Goal: Contribute content: Contribute content

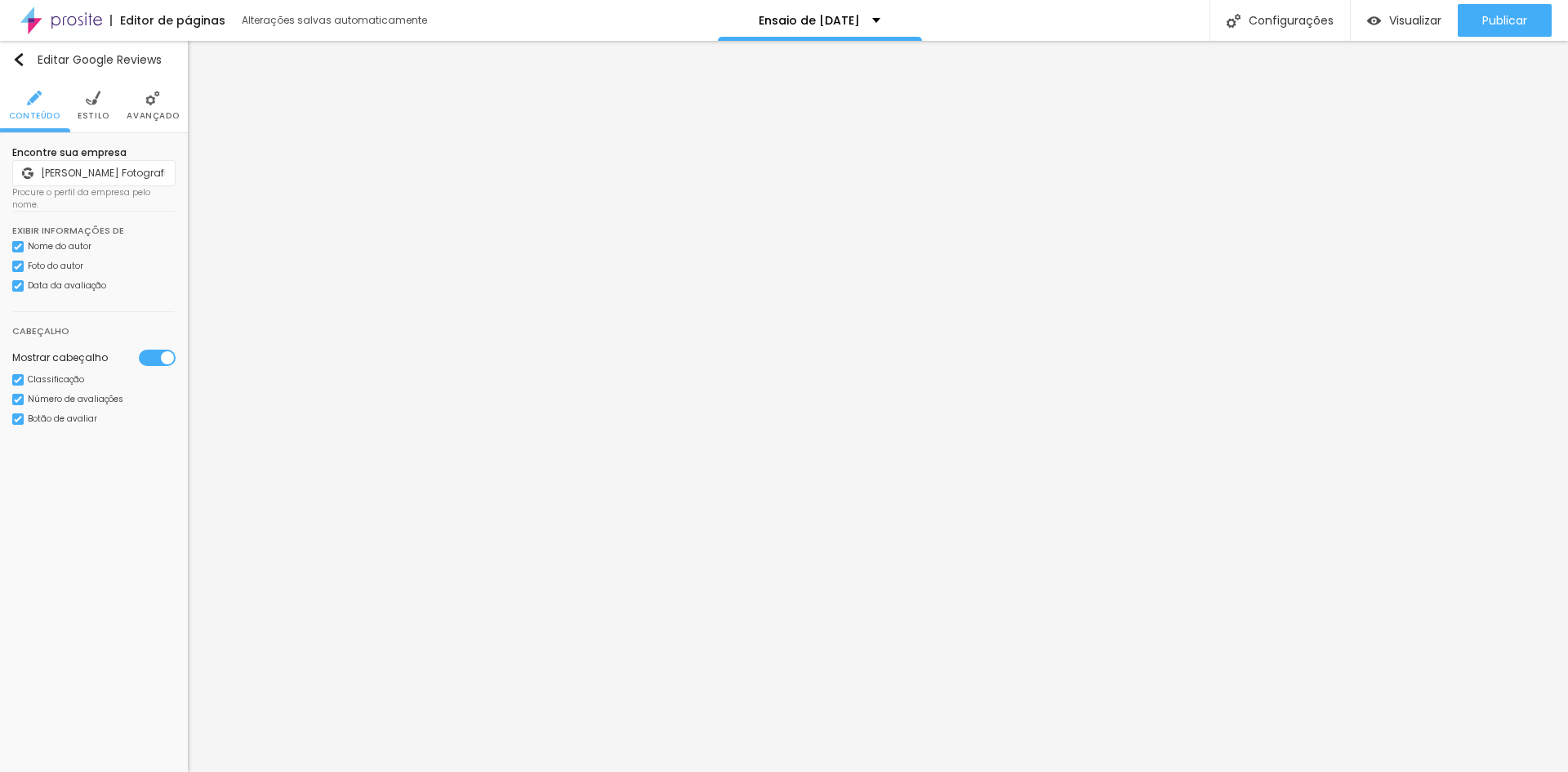
click at [56, 376] on div "Classificação" at bounding box center [56, 380] width 57 height 9
click at [56, 374] on div "Classificação" at bounding box center [41, 378] width 57 height 9
click at [51, 415] on div "Botão de avaliar" at bounding box center [61, 419] width 69 height 9
click at [92, 114] on span "Estilo" at bounding box center [94, 115] width 32 height 9
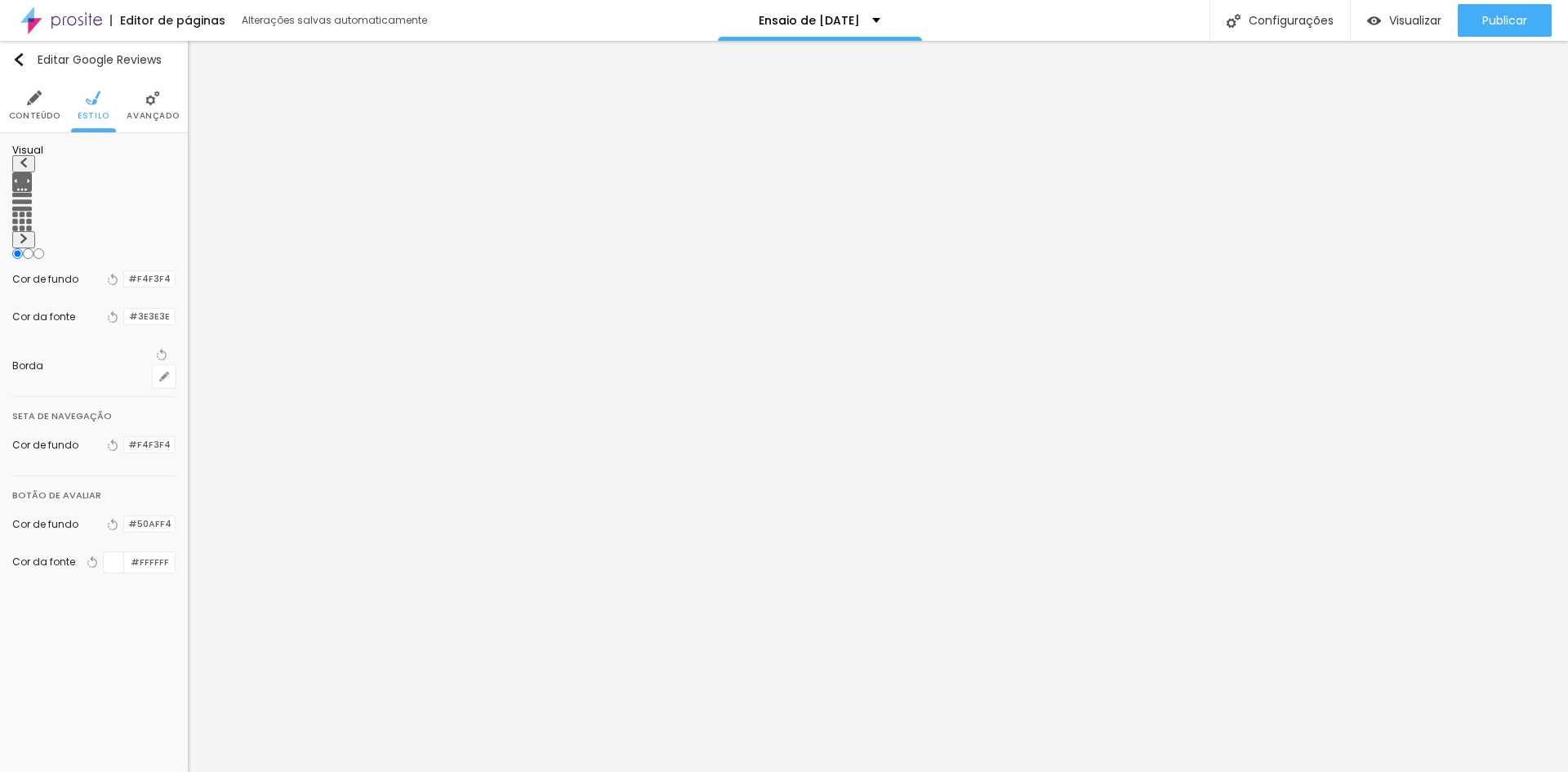
click at [28, 233] on img at bounding box center [24, 238] width 9 height 9
radio input "false"
click at [28, 233] on img at bounding box center [24, 238] width 9 height 9
radio input "false"
radio input "true"
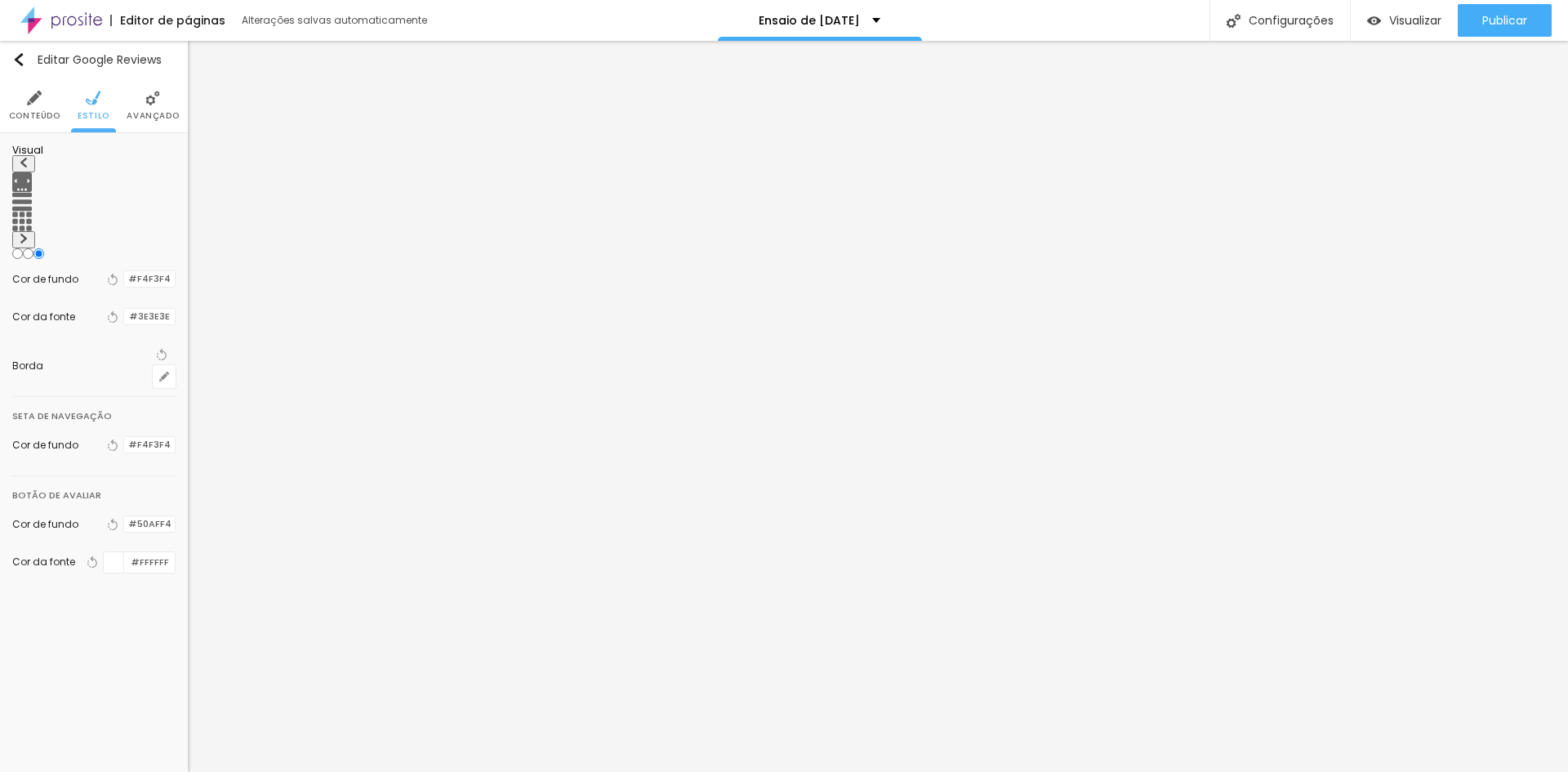
click at [26, 167] on img at bounding box center [24, 163] width 9 height 9
radio input "true"
radio input "false"
click at [153, 103] on img at bounding box center [153, 98] width 15 height 15
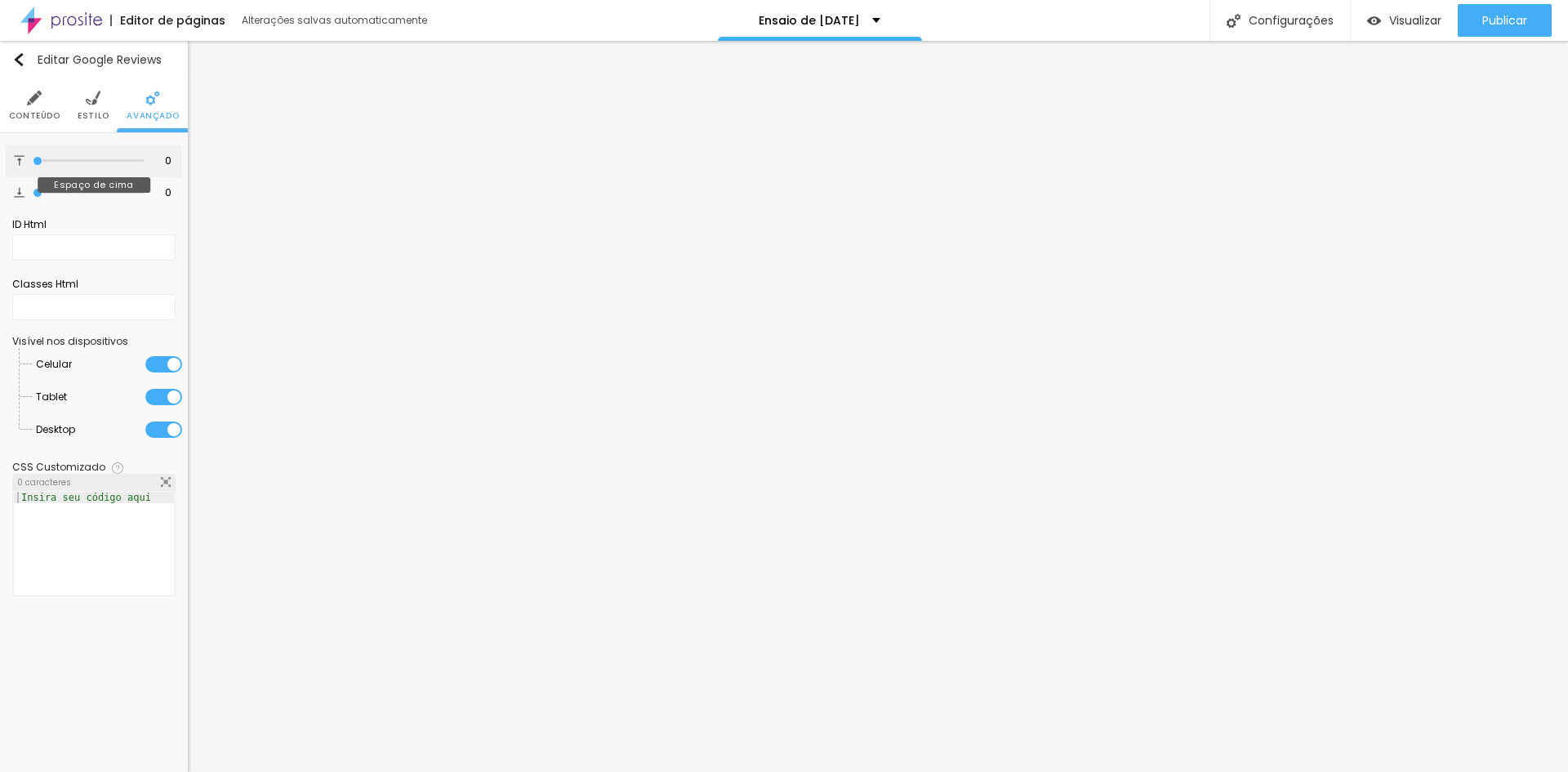
type input "7"
type input "25"
type input "34"
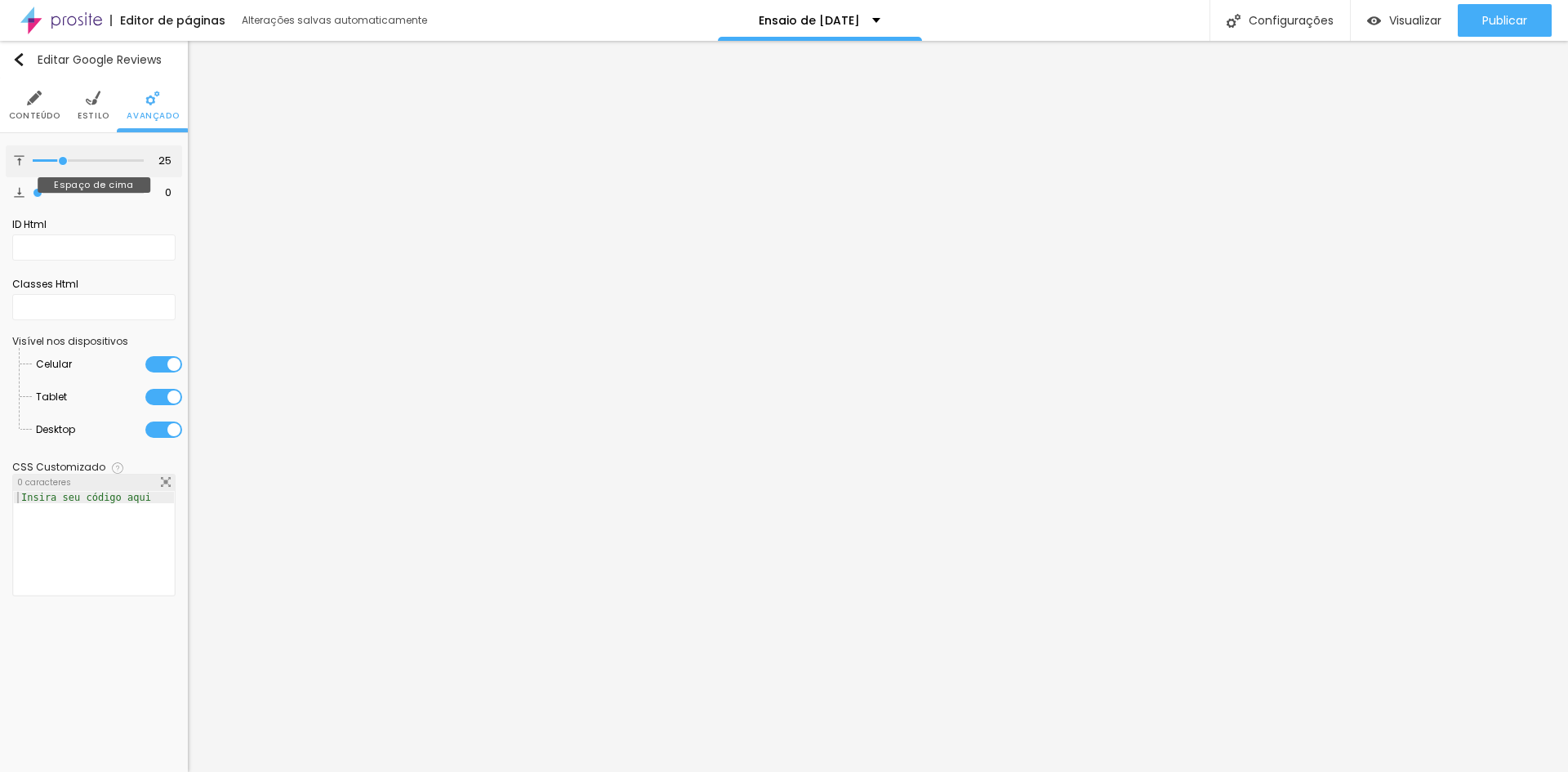
type input "34"
type input "39"
type input "44"
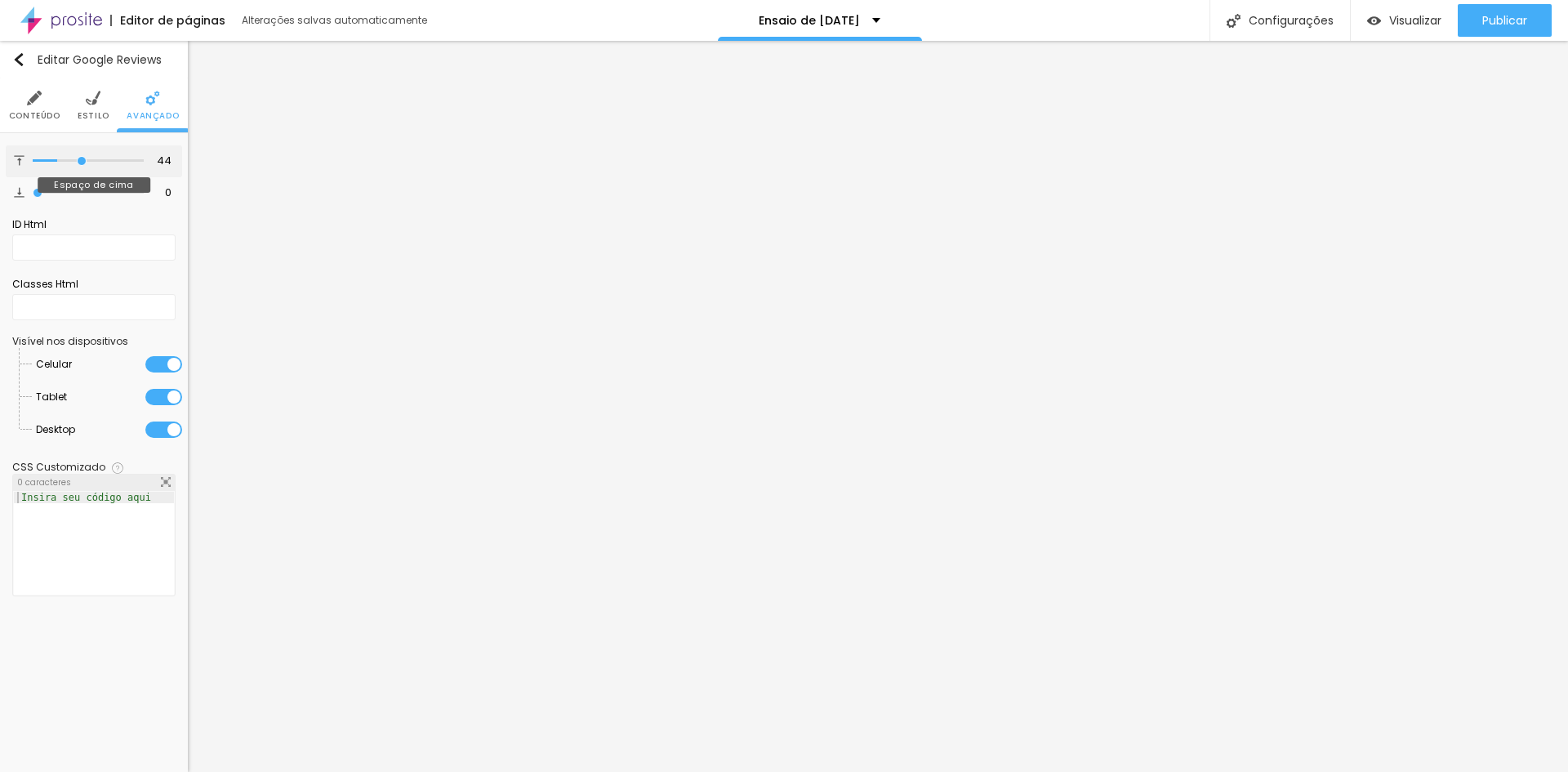
type input "48"
type input "50"
type input "53"
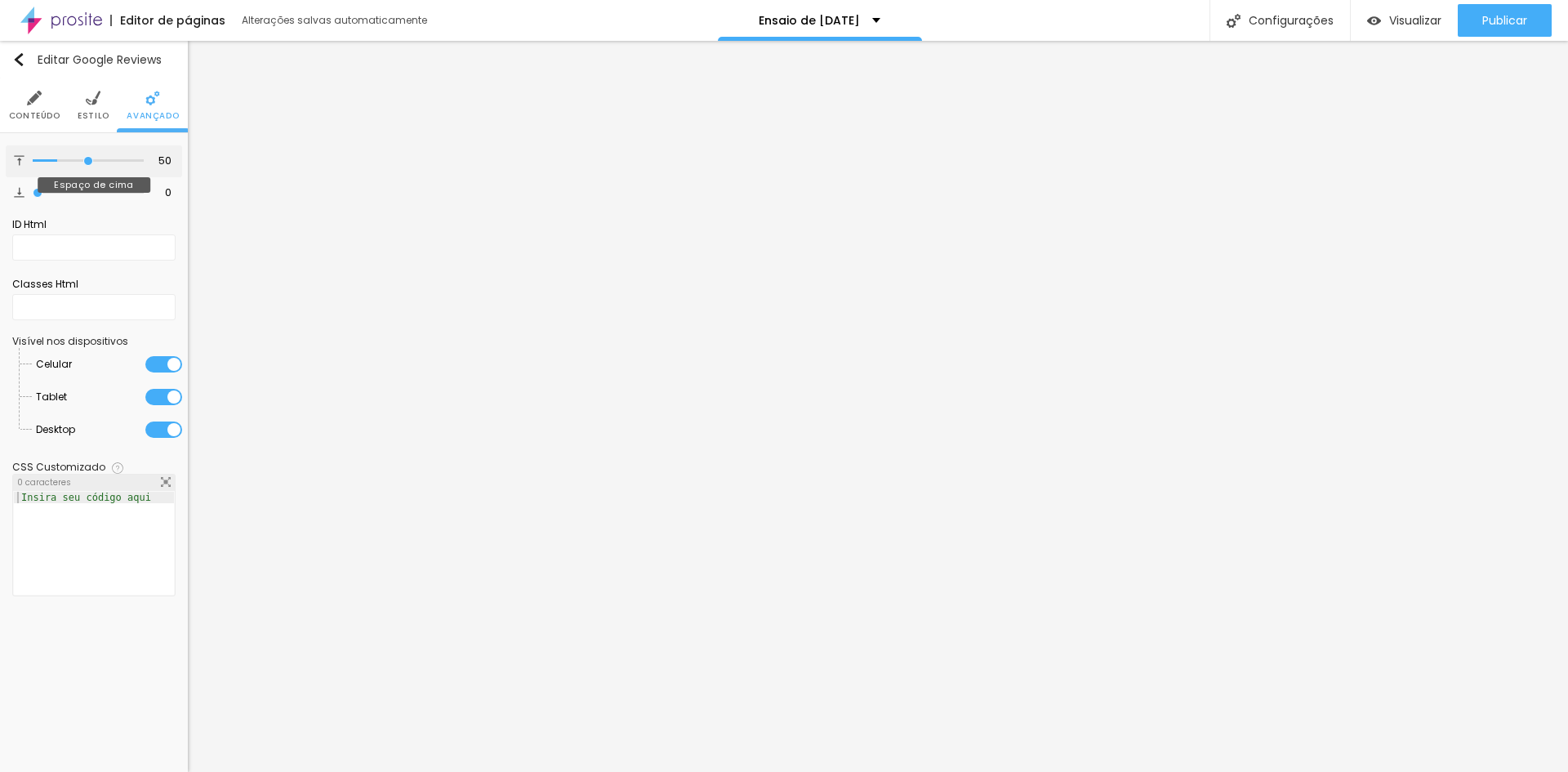
type input "53"
type input "57"
type input "60"
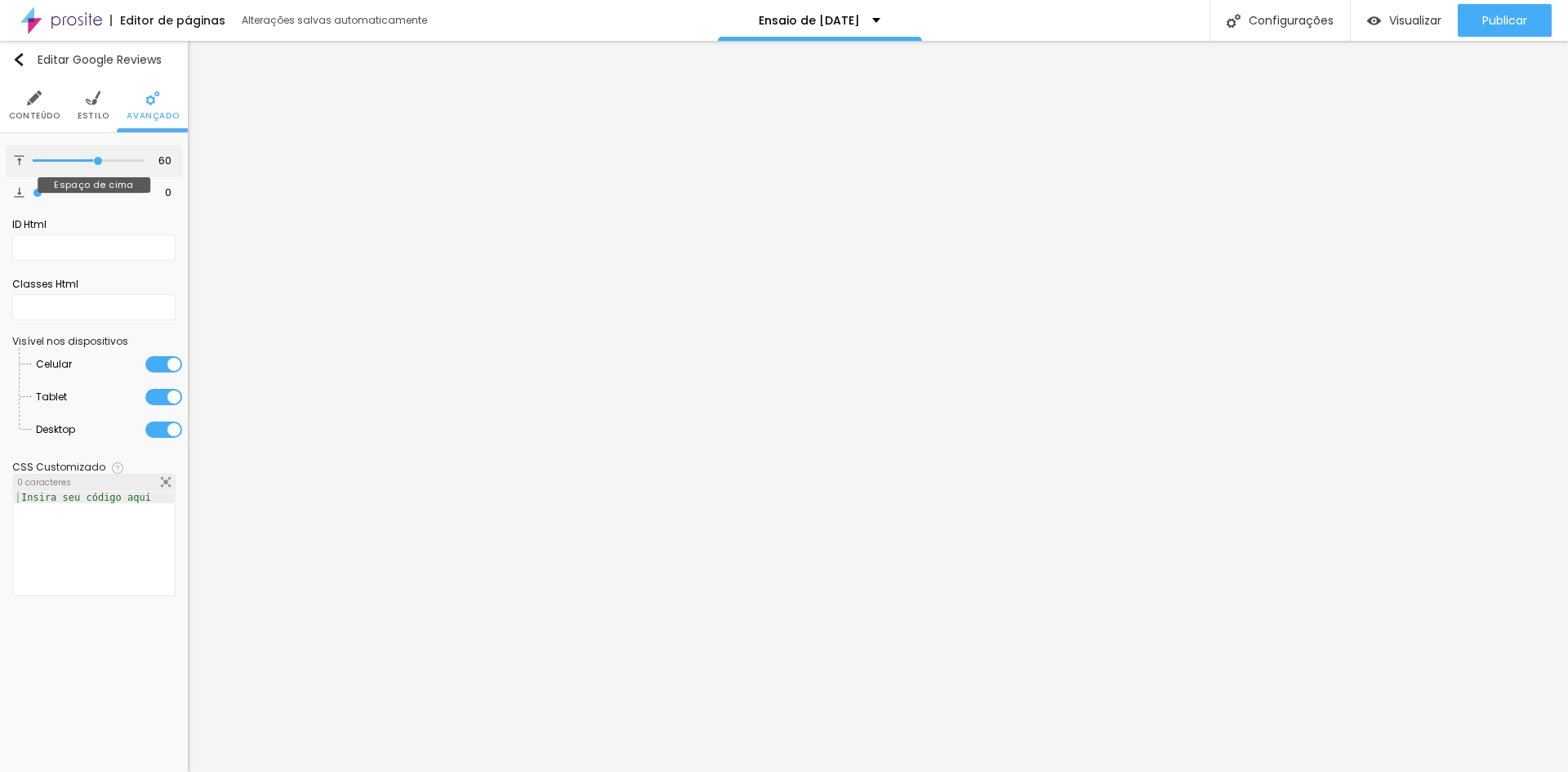
type input "63"
type input "67"
type input "68"
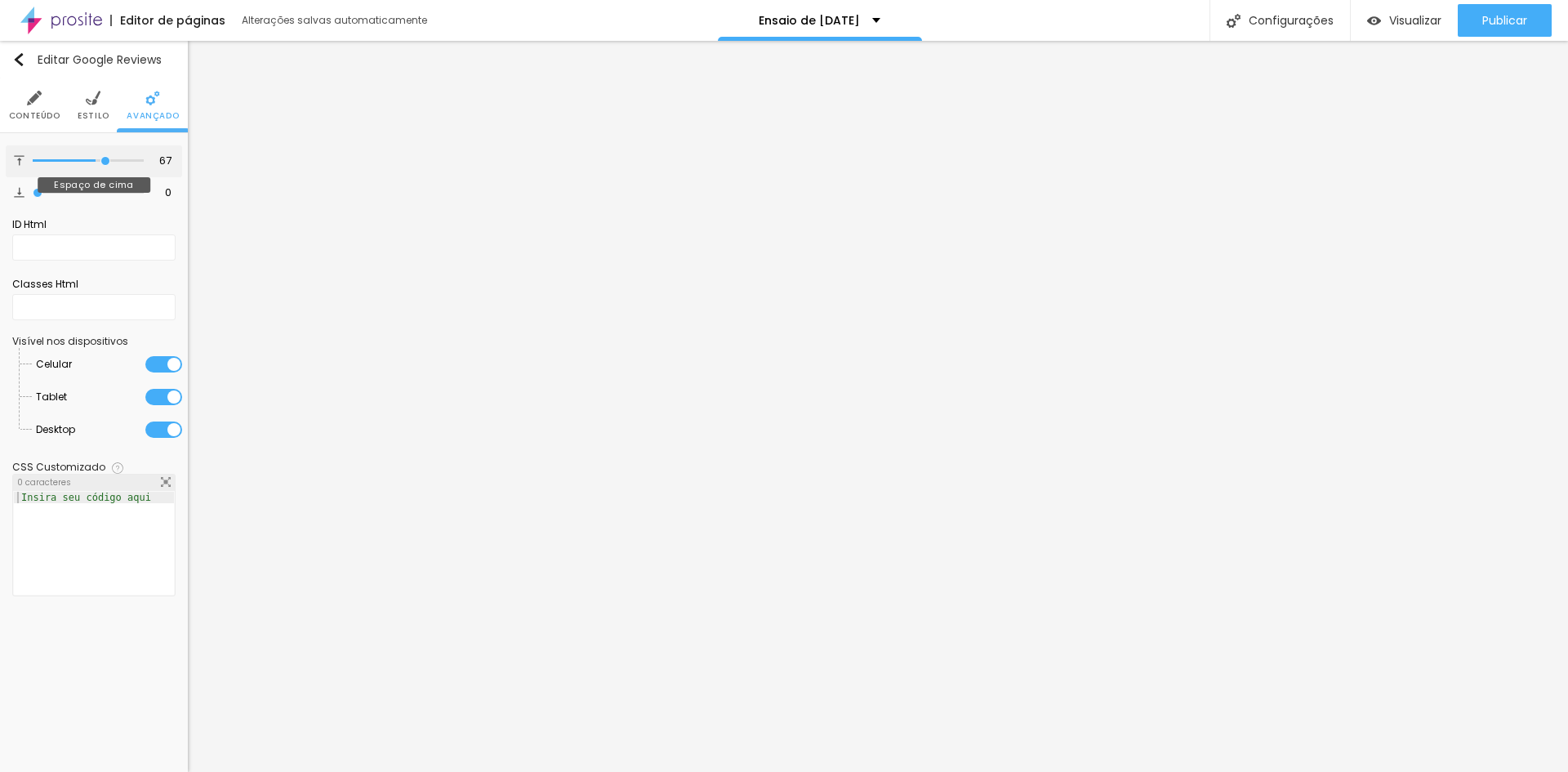
type input "68"
type input "69"
type input "70"
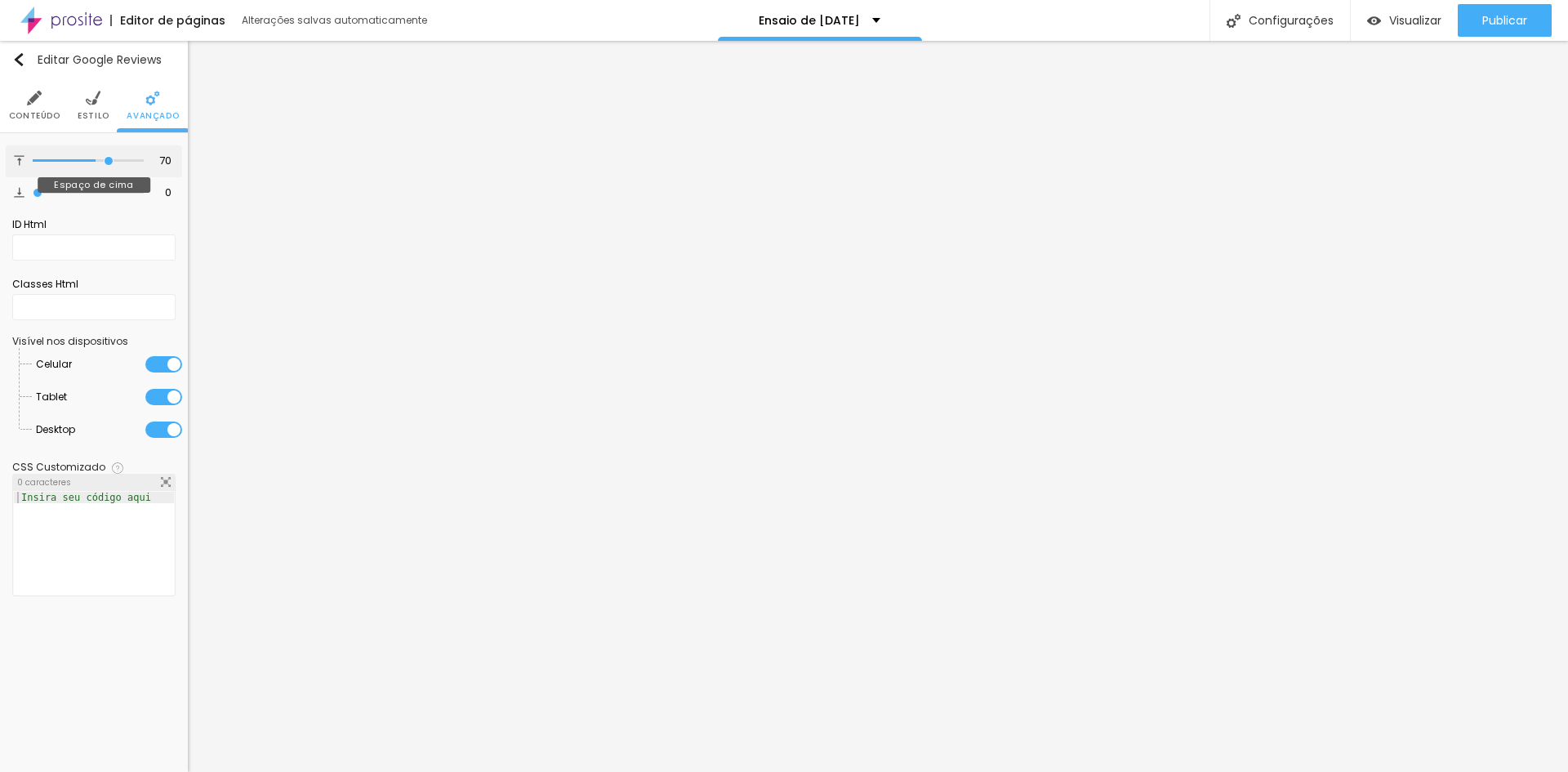
type input "72"
type input "77"
type input "80"
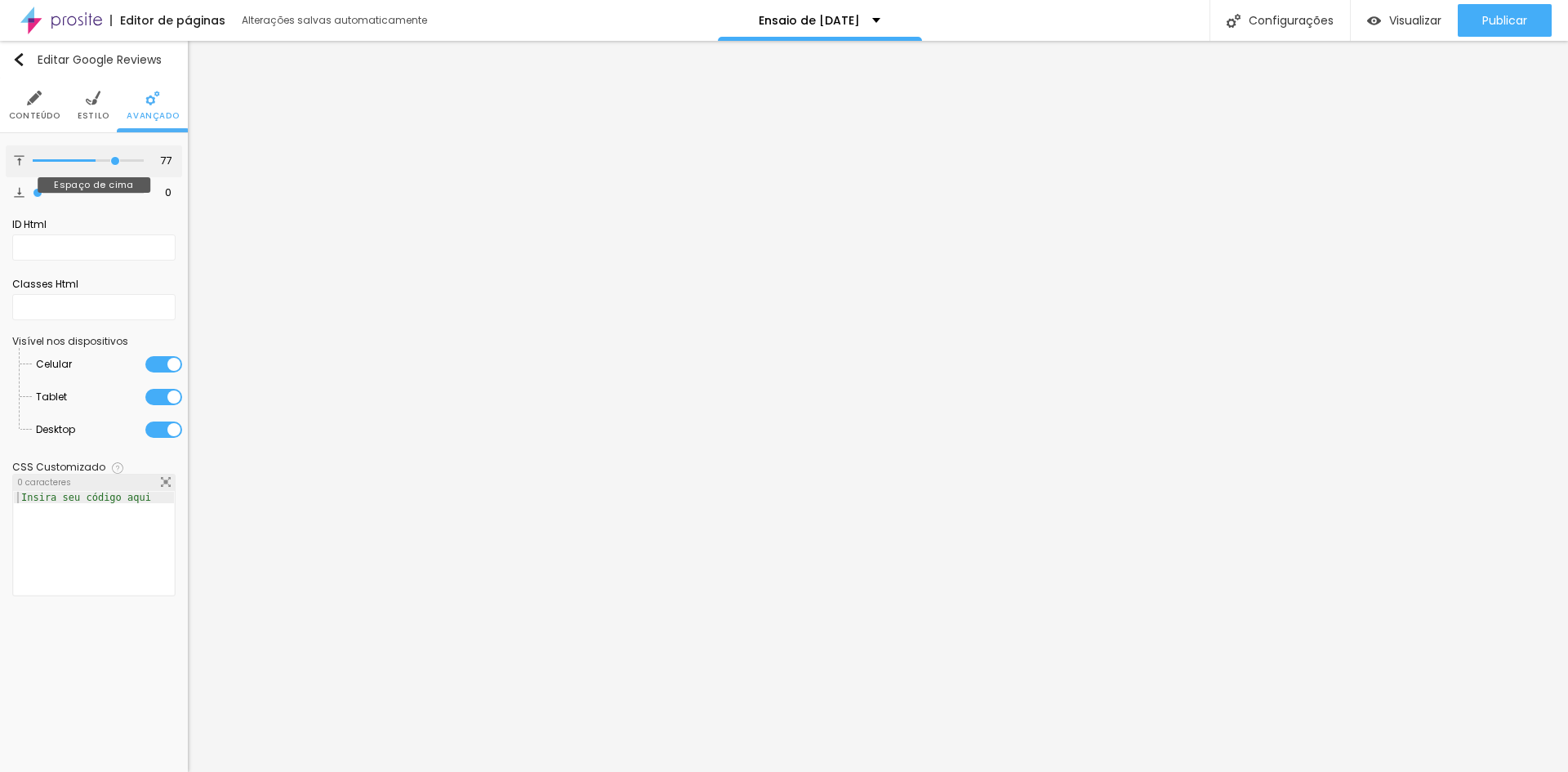
type input "80"
type input "82"
type input "86"
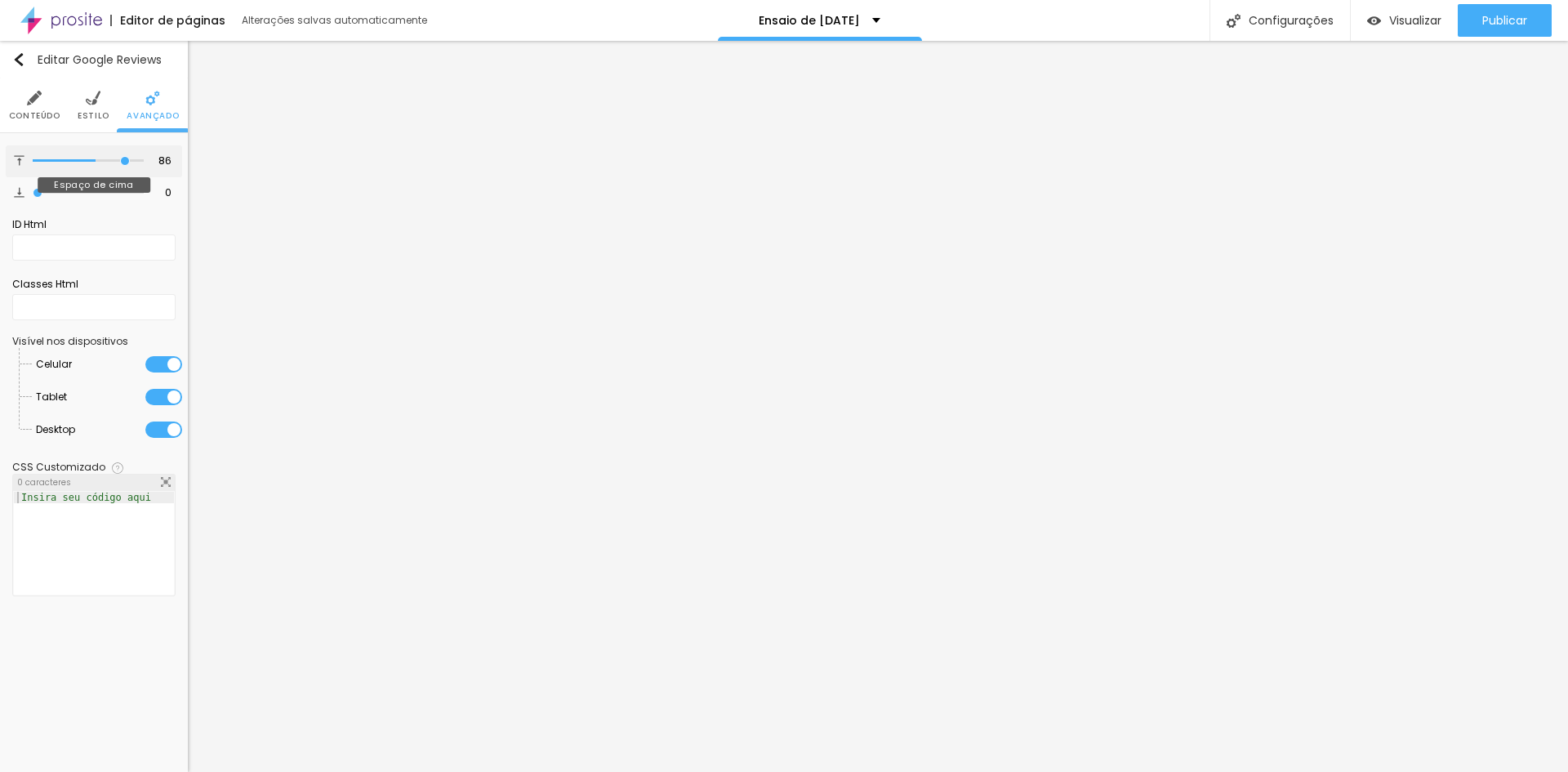
type input "88"
type input "90"
type input "100"
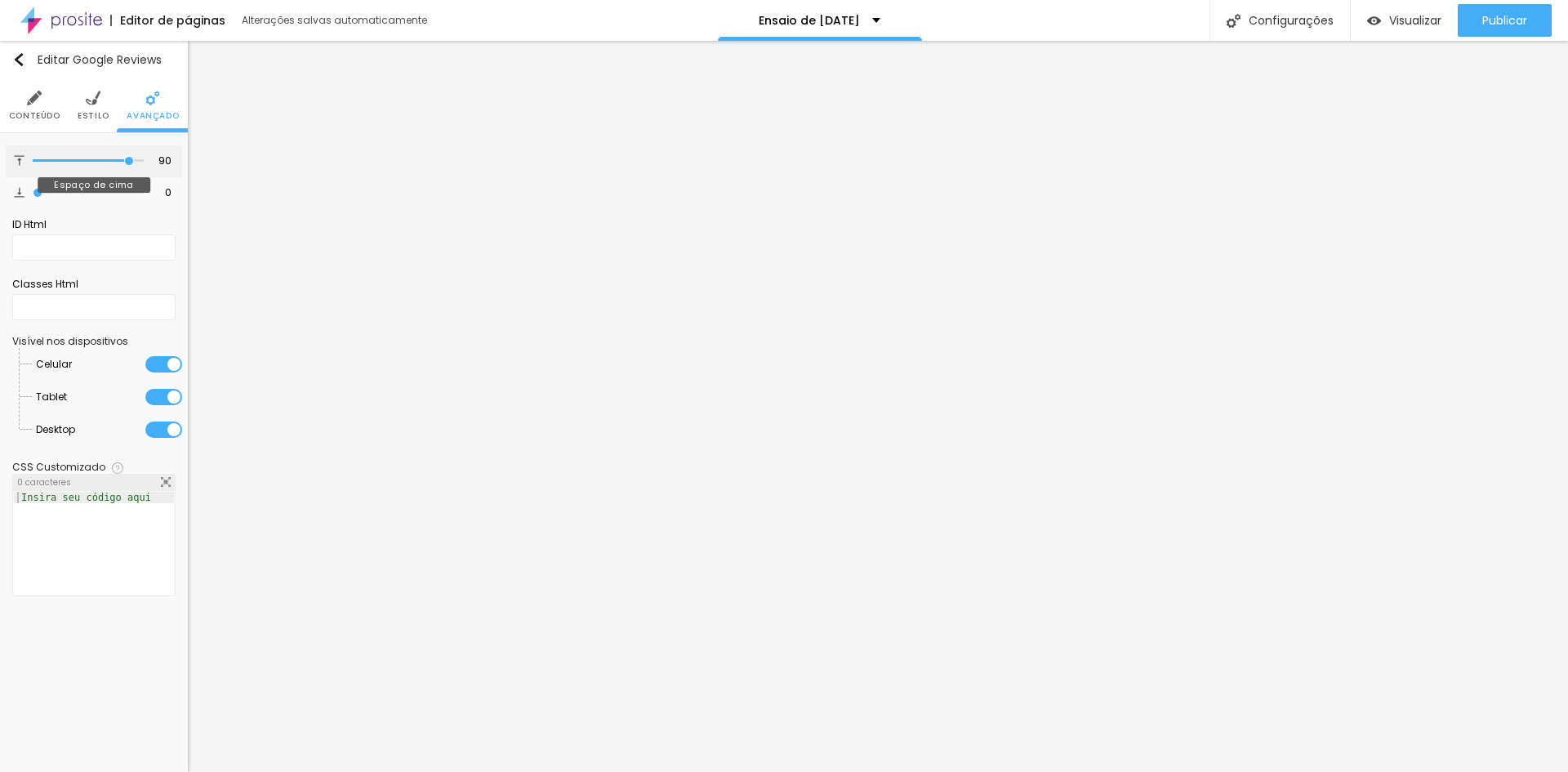
type input "100"
type input "95"
type input "72"
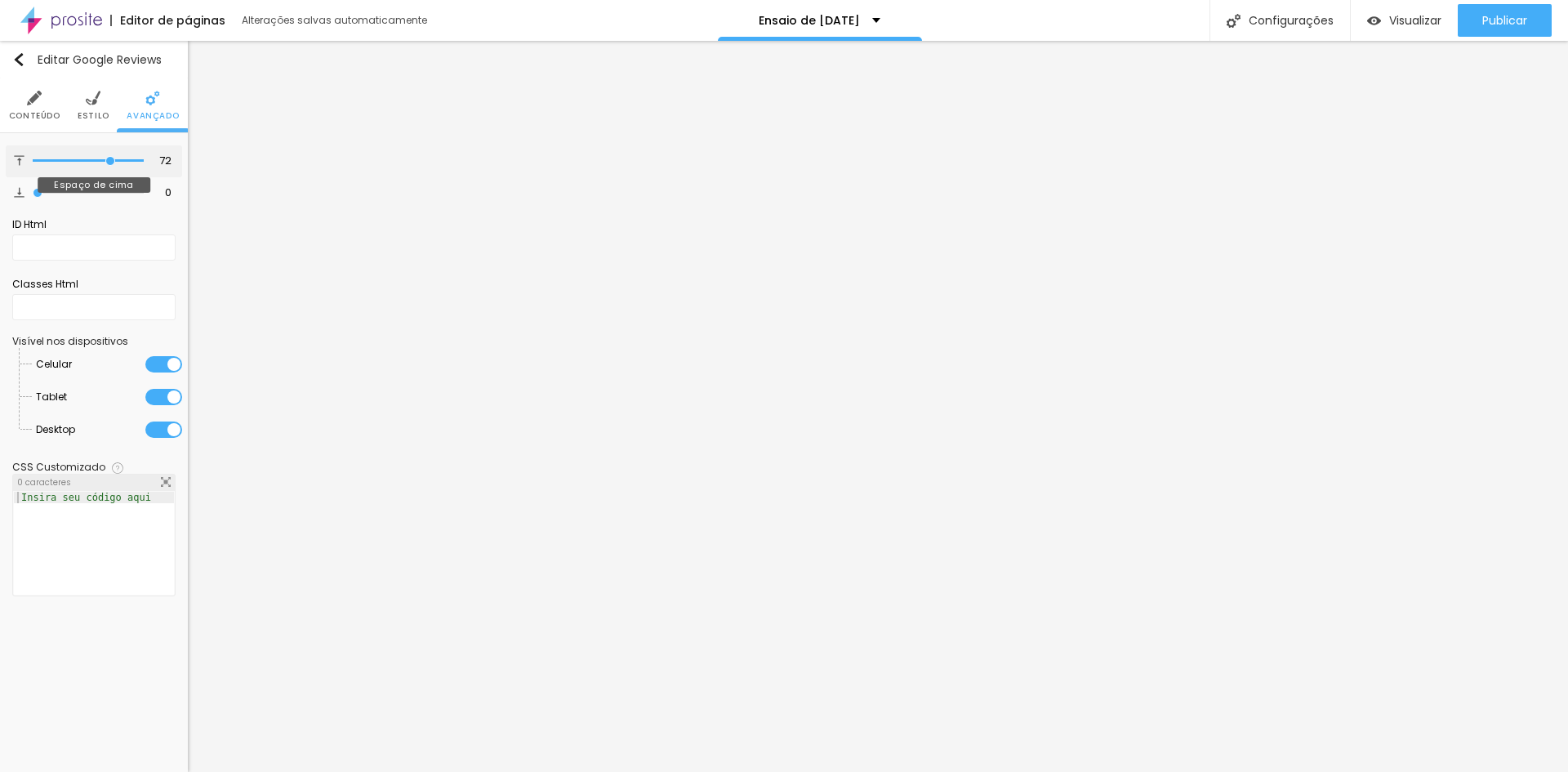
type input "64"
type input "56"
type input "49"
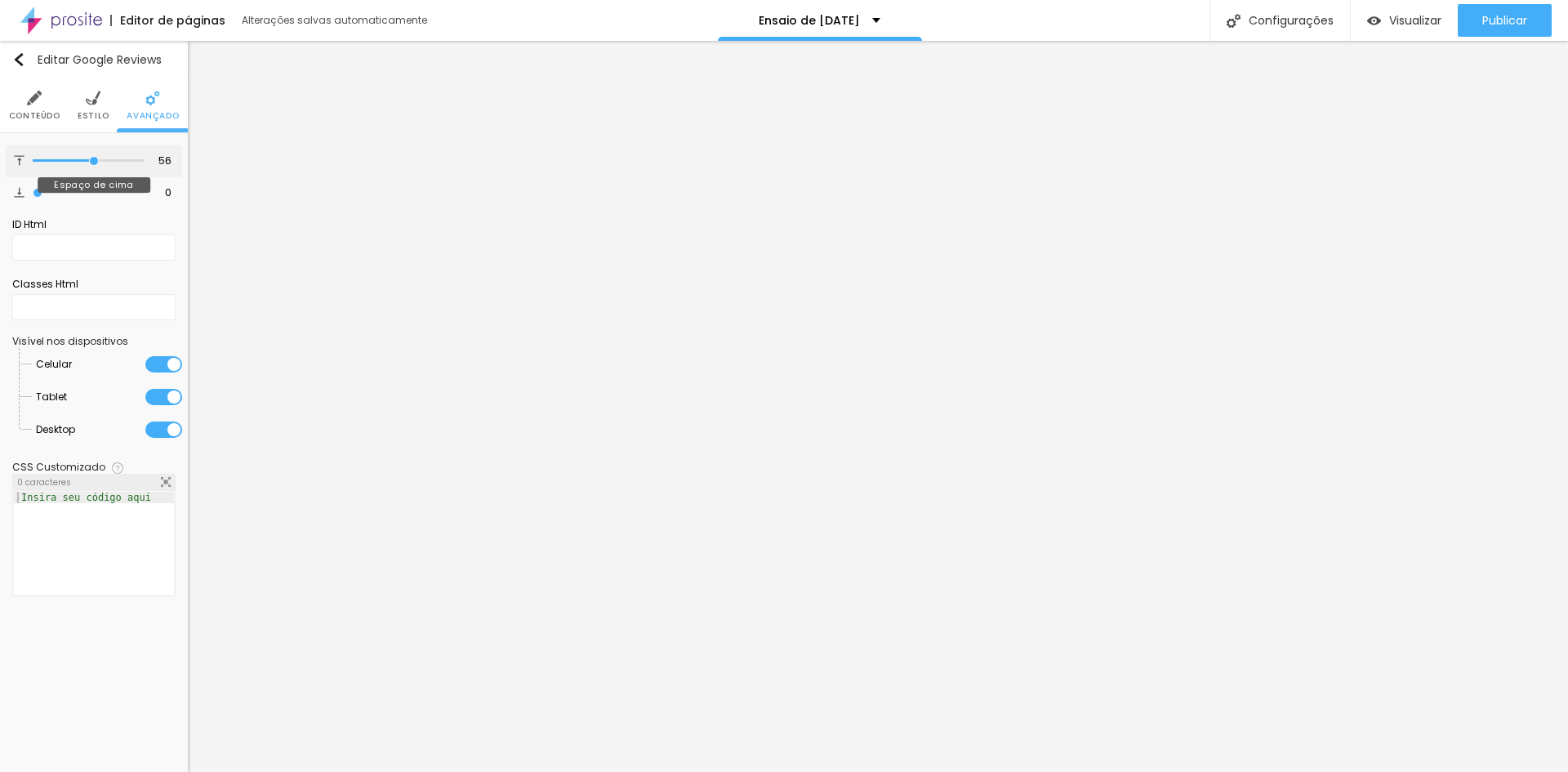
type input "49"
type input "39"
type input "30"
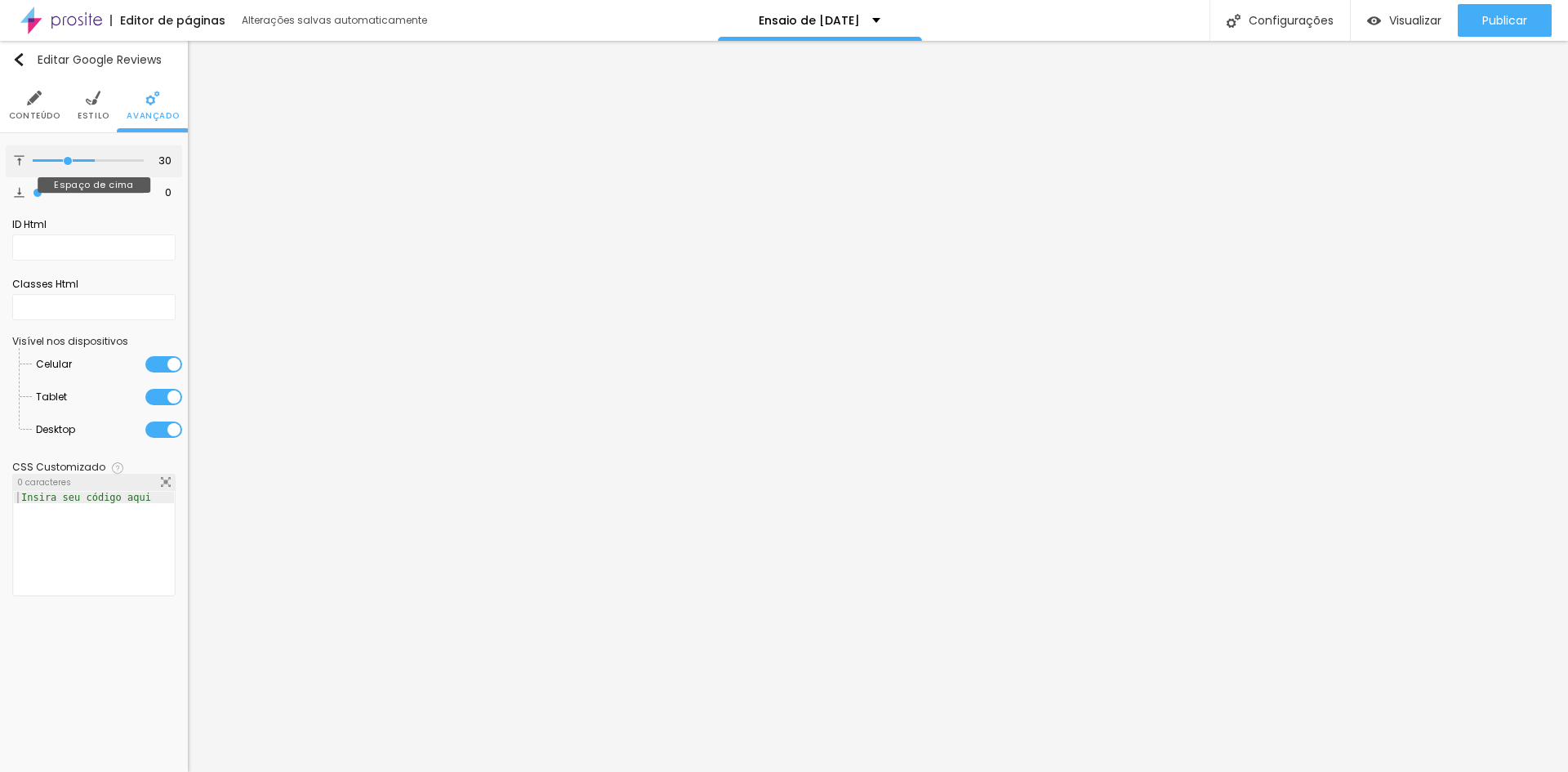
type input "20"
type input "10"
type input "3"
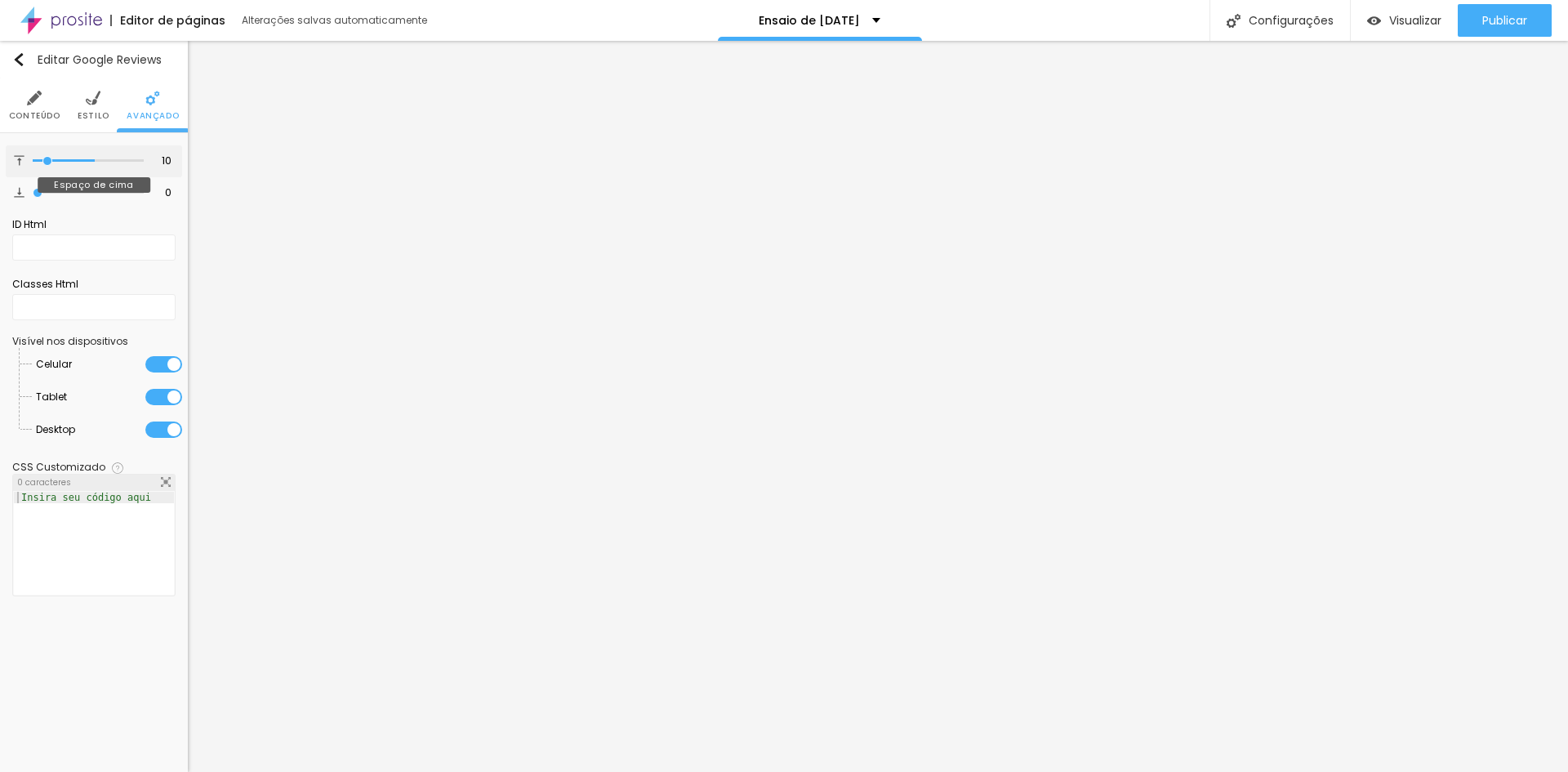
type input "3"
type input "0"
drag, startPoint x: 40, startPoint y: 160, endPoint x: 13, endPoint y: 174, distance: 30.4
click at [33, 165] on input "range" at bounding box center [89, 161] width 112 height 9
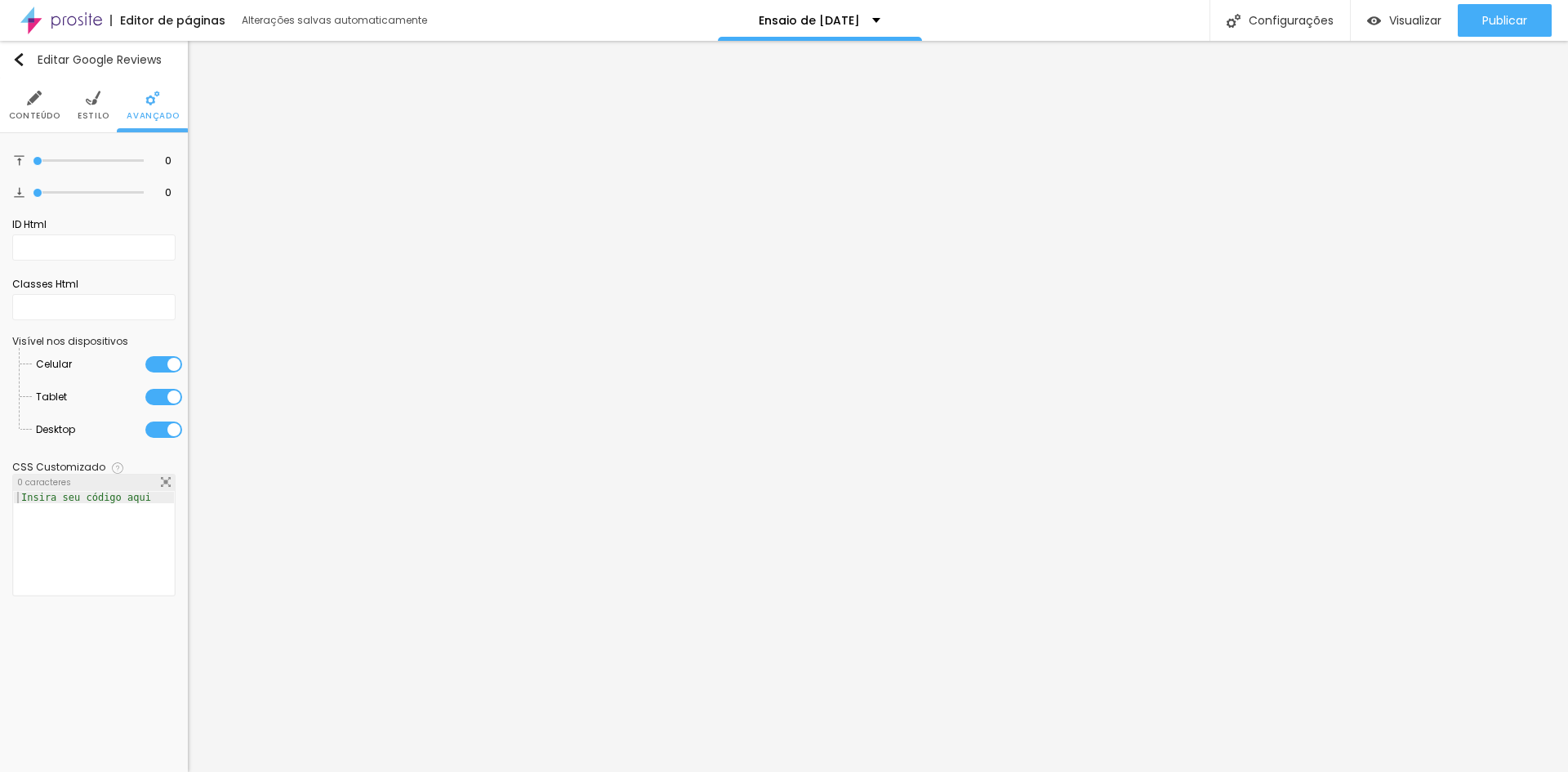
click at [91, 105] on img at bounding box center [94, 98] width 15 height 15
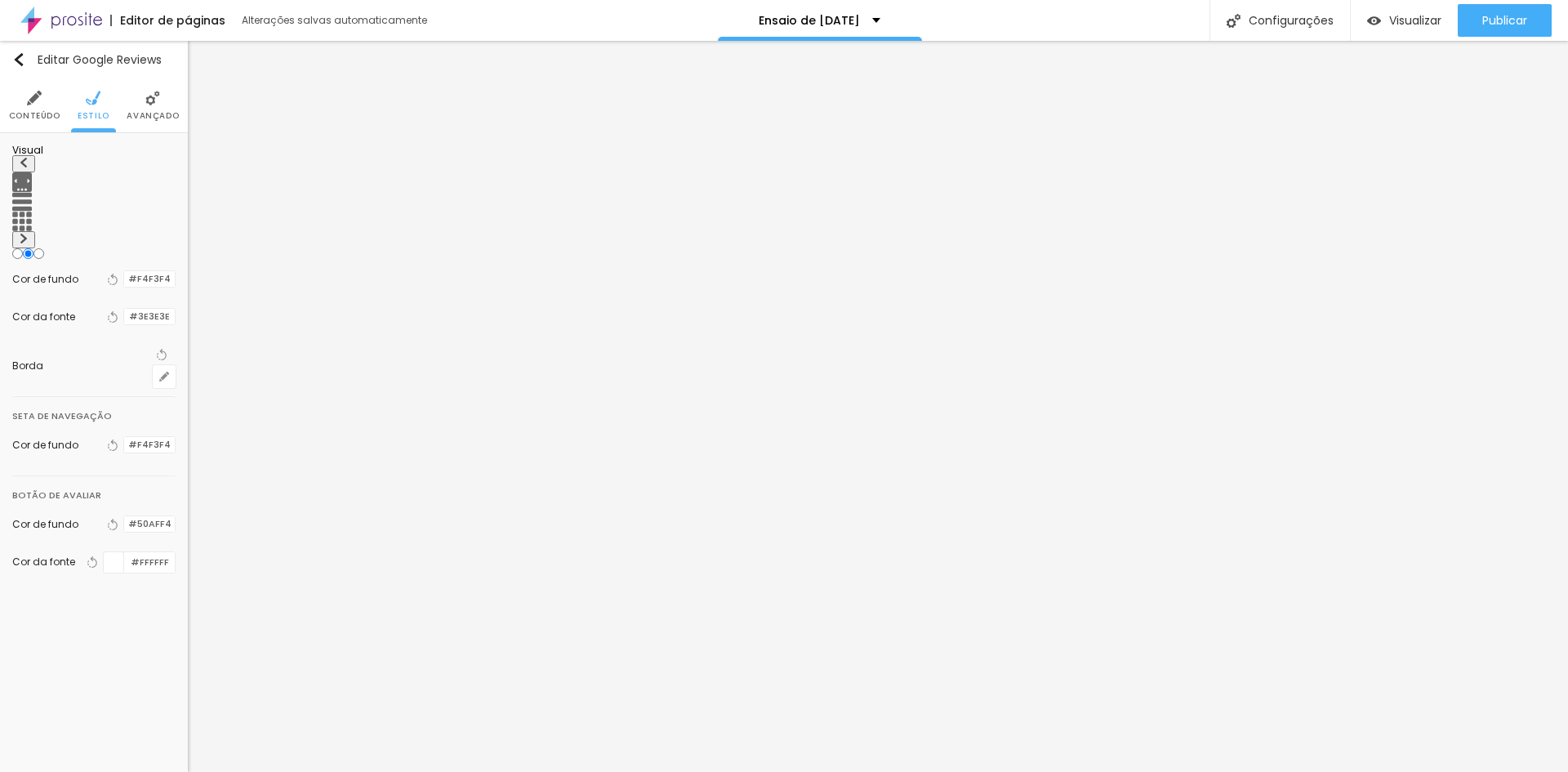
click at [26, 167] on img at bounding box center [24, 163] width 9 height 9
radio input "true"
radio input "false"
click at [28, 233] on img at bounding box center [24, 238] width 9 height 9
radio input "false"
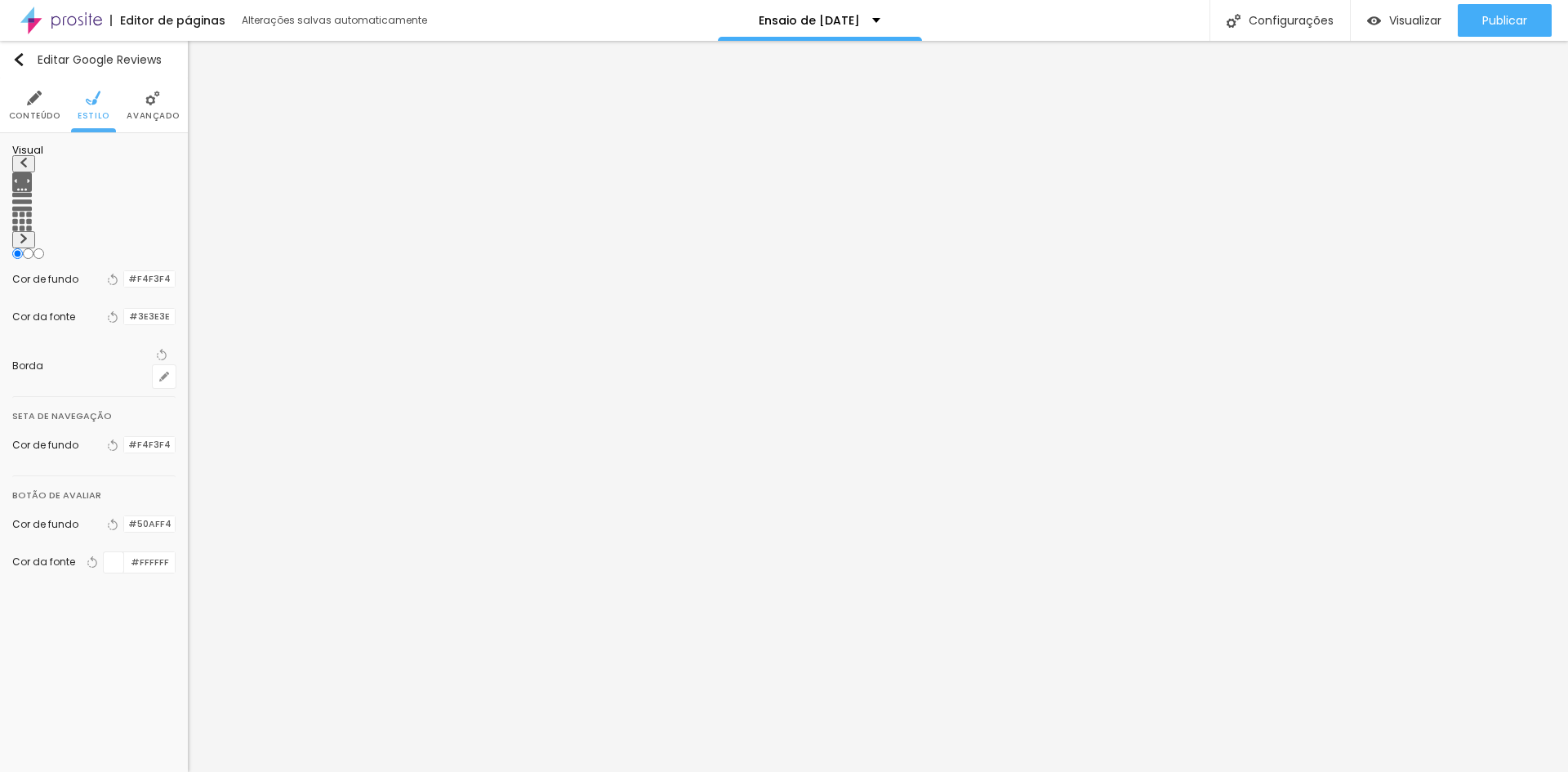
radio input "true"
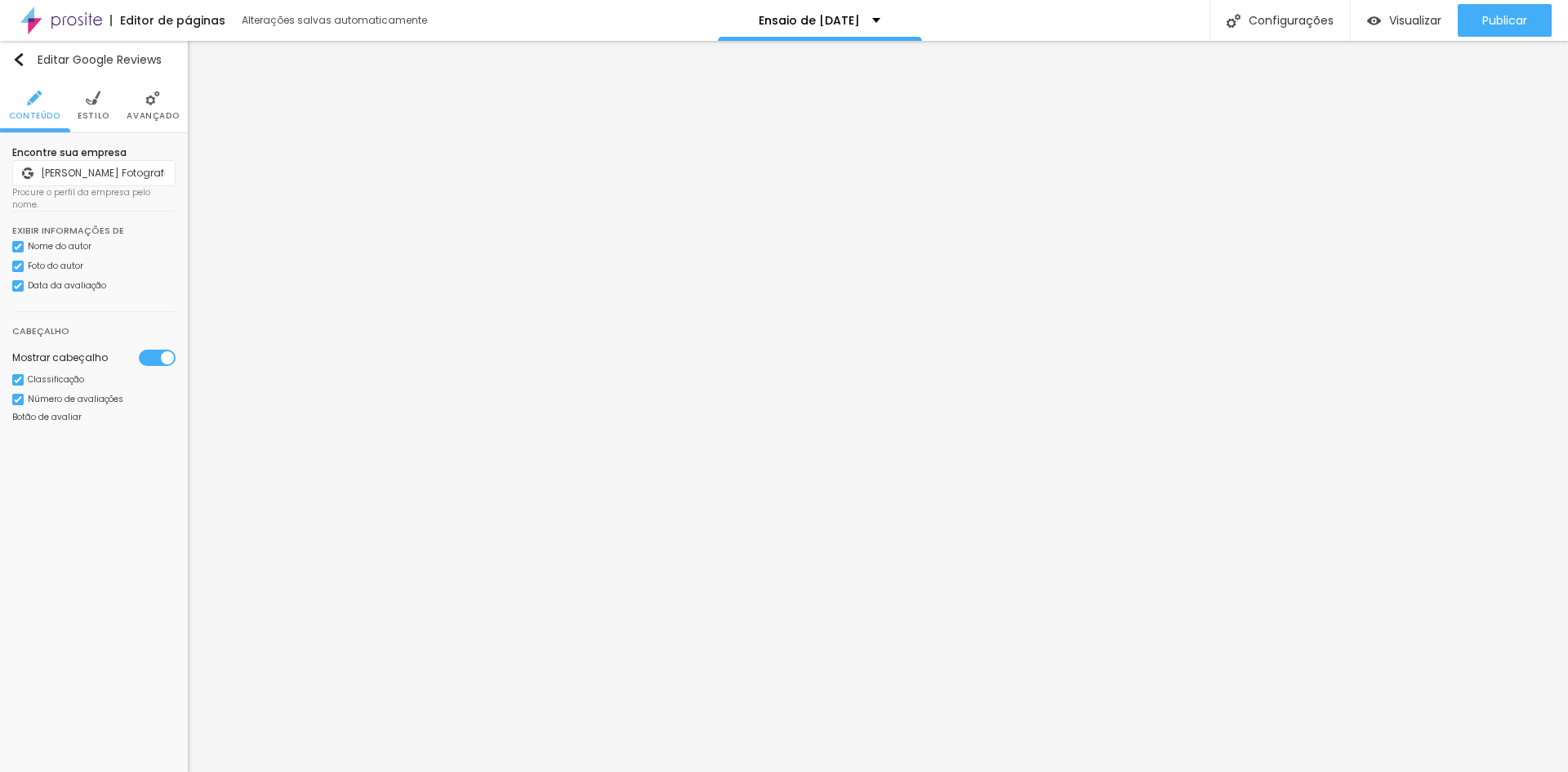
click at [76, 376] on div "Classificação" at bounding box center [56, 380] width 57 height 9
click at [69, 374] on div "Classificação" at bounding box center [41, 378] width 57 height 9
click at [66, 262] on div "Foto do autor" at bounding box center [55, 266] width 56 height 9
click at [90, 279] on div "Data da avaliação" at bounding box center [66, 283] width 78 height 9
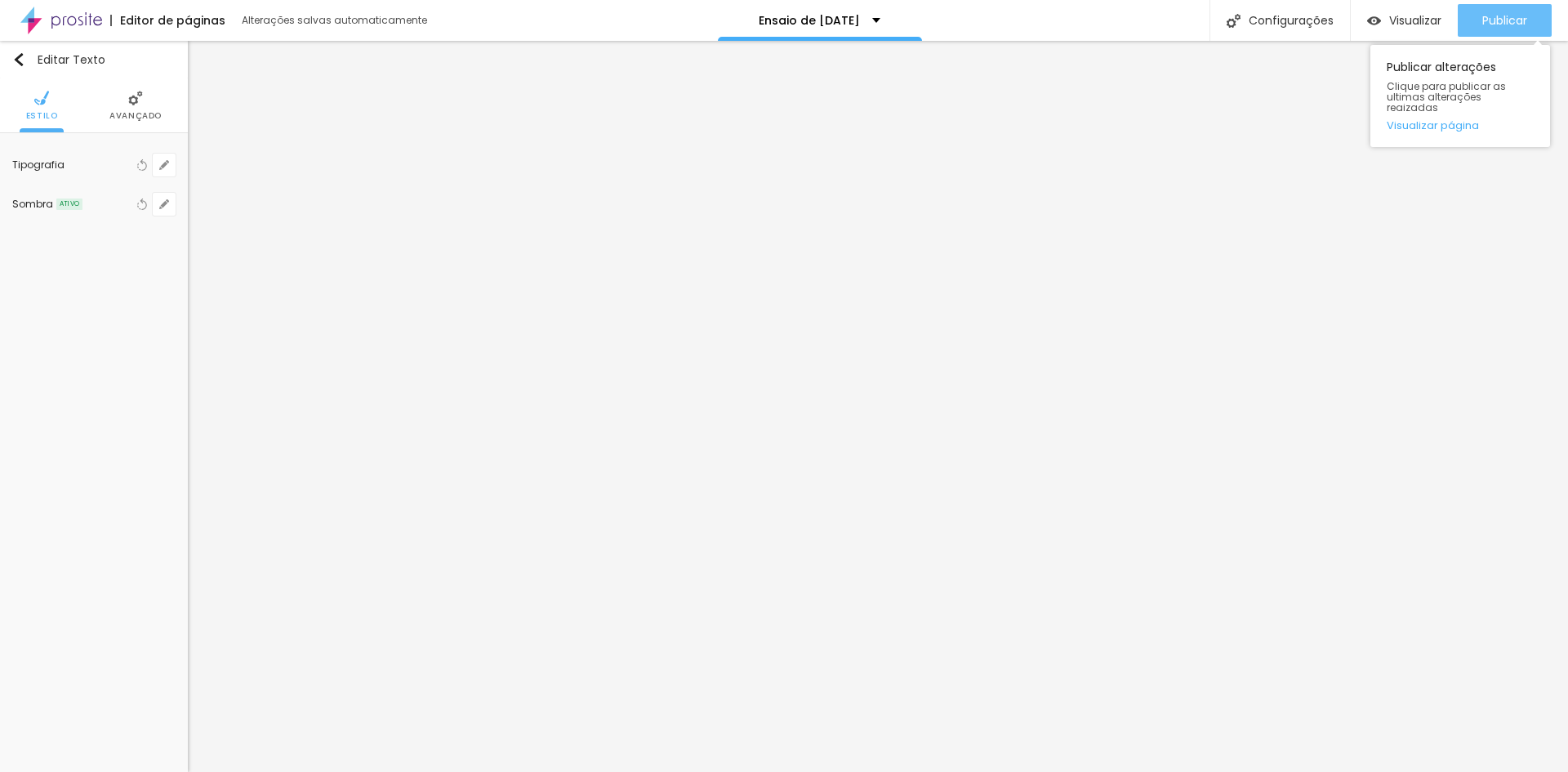
click at [1513, 24] on span "Publicar" at bounding box center [1506, 21] width 45 height 13
